Goal: Find specific page/section: Find specific page/section

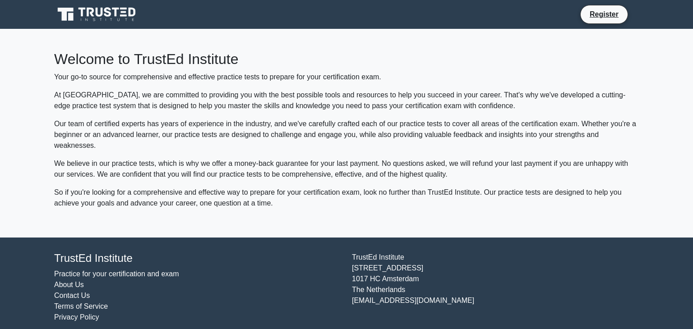
drag, startPoint x: 437, startPoint y: 222, endPoint x: 507, endPoint y: 221, distance: 70.3
click at [441, 221] on div "Welcome to TrustEd Institute Your go-to source for comprehensive and effective …" at bounding box center [346, 133] width 595 height 208
click at [509, 221] on div "Welcome to TrustEd Institute Your go-to source for comprehensive and effective …" at bounding box center [346, 133] width 595 height 208
click at [502, 258] on div "[GEOGRAPHIC_DATA][STREET_ADDRESS] [EMAIL_ADDRESS][DOMAIN_NAME]" at bounding box center [495, 287] width 298 height 71
click at [198, 78] on p "Your go-to source for comprehensive and effective practice tests to prepare for…" at bounding box center [346, 77] width 584 height 11
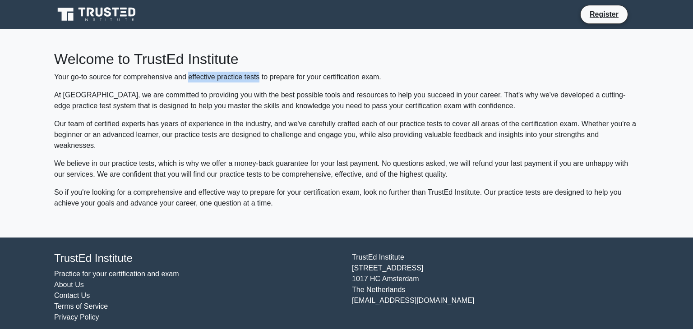
drag, startPoint x: 198, startPoint y: 78, endPoint x: 245, endPoint y: 78, distance: 46.5
click at [245, 78] on p "Your go-to source for comprehensive and effective practice tests to prepare for…" at bounding box center [346, 77] width 584 height 11
copy p "effective practice tests"
click at [595, 96] on p "At [GEOGRAPHIC_DATA], we are committed to providing you with the best possible …" at bounding box center [346, 101] width 584 height 22
drag, startPoint x: 595, startPoint y: 96, endPoint x: 112, endPoint y: 106, distance: 482.6
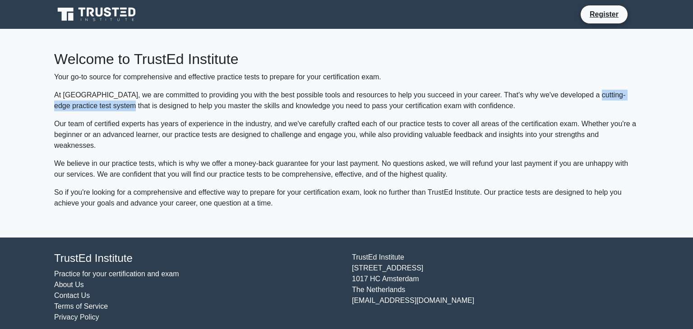
click at [112, 106] on p "At [GEOGRAPHIC_DATA], we are committed to providing you with the best possible …" at bounding box center [346, 101] width 584 height 22
copy p "cutting-edge practice test system"
click at [108, 125] on p "Our team of certified experts has years of experience in the industry, and we'v…" at bounding box center [346, 135] width 584 height 32
drag, startPoint x: 108, startPoint y: 125, endPoint x: 133, endPoint y: 126, distance: 24.8
click at [133, 126] on p "Our team of certified experts has years of experience in the industry, and we'v…" at bounding box center [346, 135] width 584 height 32
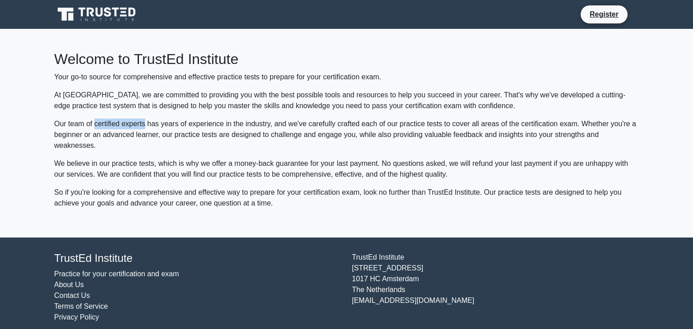
copy p "certified experts"
drag, startPoint x: 626, startPoint y: 106, endPoint x: 649, endPoint y: 106, distance: 23.0
click at [628, 106] on p "At [GEOGRAPHIC_DATA], we are committed to providing you with the best possible …" at bounding box center [346, 101] width 584 height 22
click at [658, 106] on main "Welcome to TrustEd Institute Your go-to source for comprehensive and effective …" at bounding box center [346, 133] width 693 height 208
click at [663, 127] on main "Welcome to TrustEd Institute Your go-to source for comprehensive and effective …" at bounding box center [346, 133] width 693 height 208
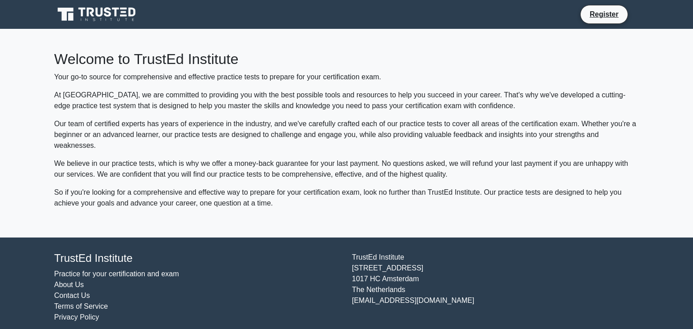
drag, startPoint x: 639, startPoint y: 139, endPoint x: 630, endPoint y: 139, distance: 9.5
click at [637, 139] on div "Welcome to TrustEd Institute Your go-to source for comprehensive and effective …" at bounding box center [346, 133] width 595 height 208
drag, startPoint x: 629, startPoint y: 139, endPoint x: 657, endPoint y: 139, distance: 28.0
click at [633, 139] on p "Our team of certified experts has years of experience in the industry, and we'v…" at bounding box center [346, 135] width 584 height 32
click at [657, 139] on main "Welcome to TrustEd Institute Your go-to source for comprehensive and effective …" at bounding box center [346, 133] width 693 height 208
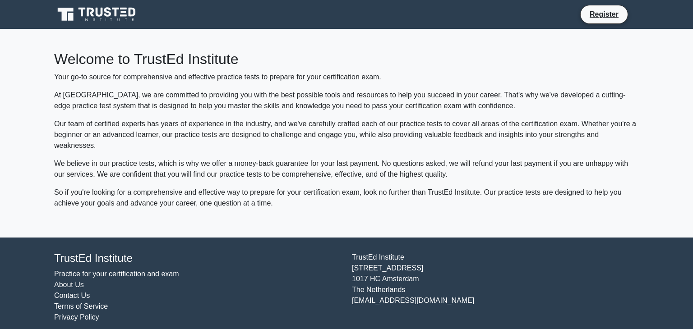
click at [668, 133] on main "Welcome to TrustEd Institute Your go-to source for comprehensive and effective …" at bounding box center [346, 133] width 693 height 208
click at [663, 104] on main "Welcome to TrustEd Institute Your go-to source for comprehensive and effective …" at bounding box center [346, 133] width 693 height 208
click at [641, 101] on div "Welcome to TrustEd Institute Your go-to source for comprehensive and effective …" at bounding box center [346, 133] width 595 height 208
click at [632, 106] on p "At [GEOGRAPHIC_DATA], we are committed to providing you with the best possible …" at bounding box center [346, 101] width 584 height 22
click at [639, 106] on div "Welcome to TrustEd Institute Your go-to source for comprehensive and effective …" at bounding box center [346, 133] width 595 height 208
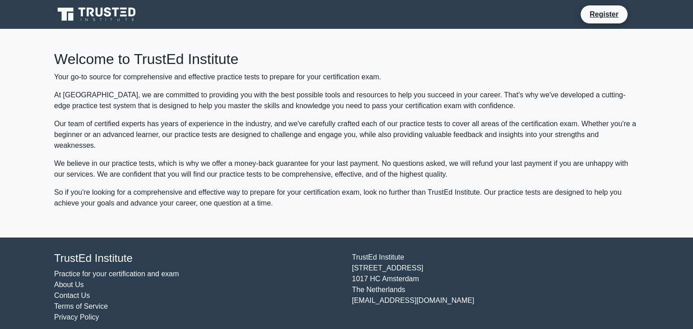
click at [637, 156] on div "Welcome to TrustEd Institute Your go-to source for comprehensive and effective …" at bounding box center [346, 133] width 595 height 208
